Goal: Task Accomplishment & Management: Manage account settings

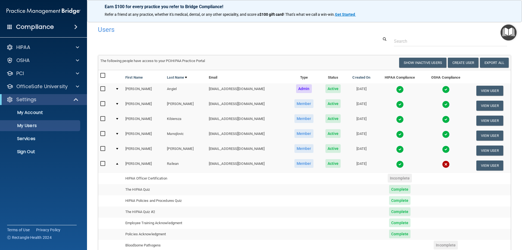
select select "20"
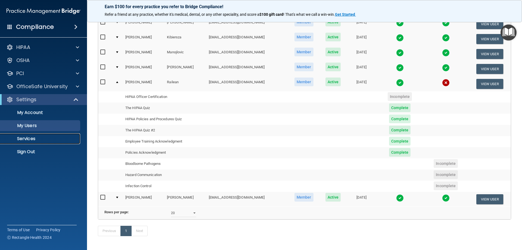
click at [23, 138] on p "Services" at bounding box center [41, 138] width 74 height 5
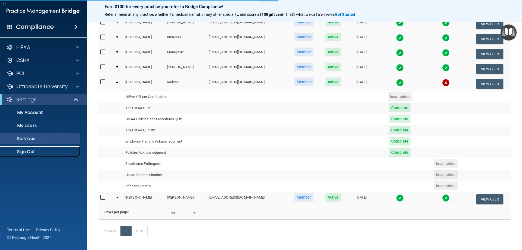
click at [29, 154] on p "Sign Out" at bounding box center [41, 151] width 74 height 5
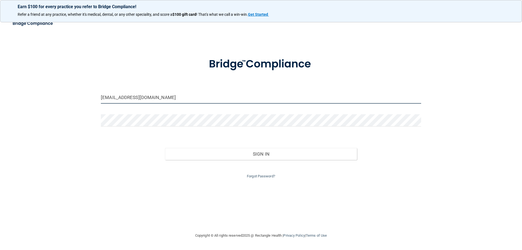
click at [154, 99] on input "[EMAIL_ADDRESS][DOMAIN_NAME]" at bounding box center [261, 97] width 320 height 12
click at [49, 121] on div "[EMAIL_ADDRESS][DOMAIN_NAME] Invalid email/password. You don't have permission …" at bounding box center [261, 125] width 500 height 204
click at [122, 97] on input "[EMAIL_ADDRESS][DOMAIN_NAME]" at bounding box center [261, 97] width 320 height 12
type input "[EMAIL_ADDRESS][DOMAIN_NAME]"
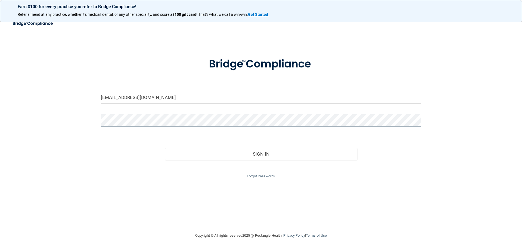
click at [81, 118] on div "[EMAIL_ADDRESS][DOMAIN_NAME] Invalid email/password. You don't have permission …" at bounding box center [261, 125] width 500 height 204
click at [165, 148] on button "Sign In" at bounding box center [261, 154] width 192 height 12
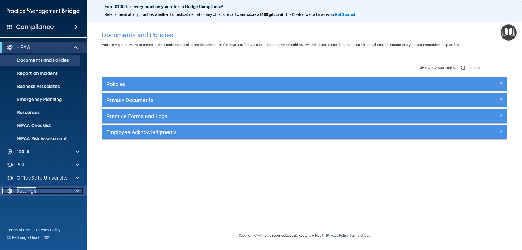
click at [27, 192] on p "Settings" at bounding box center [26, 191] width 20 height 7
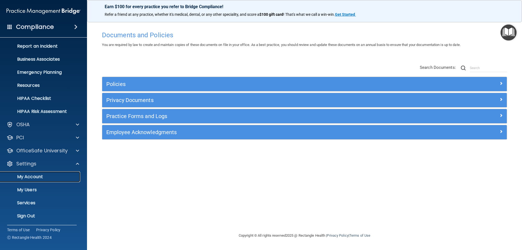
click at [34, 176] on p "My Account" at bounding box center [41, 176] width 74 height 5
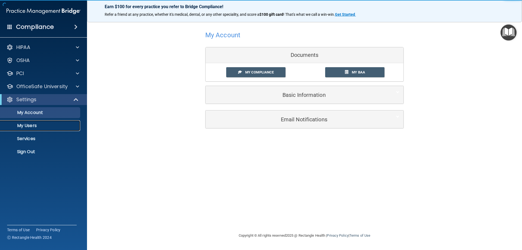
click at [32, 125] on p "My Users" at bounding box center [41, 125] width 74 height 5
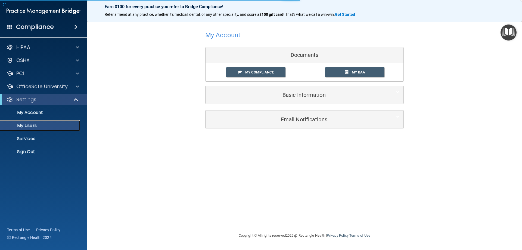
select select "20"
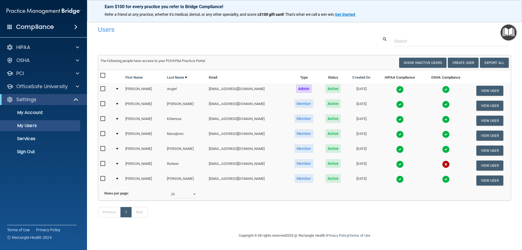
click at [116, 164] on td at bounding box center [118, 165] width 10 height 15
click at [118, 163] on div at bounding box center [117, 164] width 2 height 2
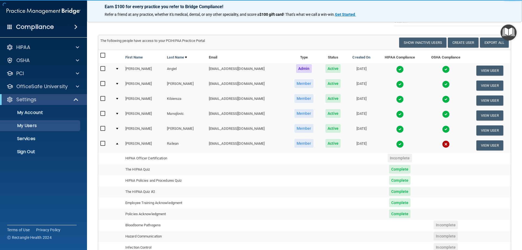
scroll to position [54, 0]
